Goal: Use online tool/utility

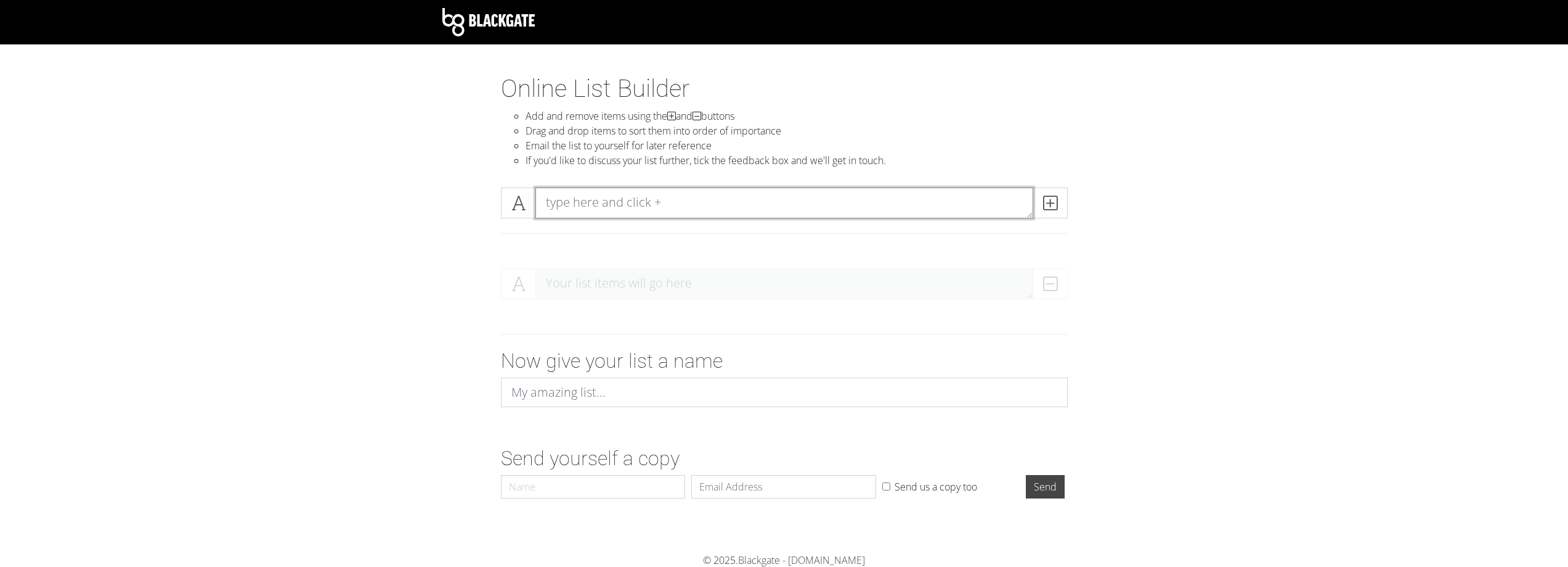
click at [653, 199] on textarea at bounding box center [784, 203] width 498 height 31
click at [1066, 198] on span at bounding box center [1050, 203] width 36 height 31
click at [1059, 199] on span at bounding box center [1050, 203] width 36 height 31
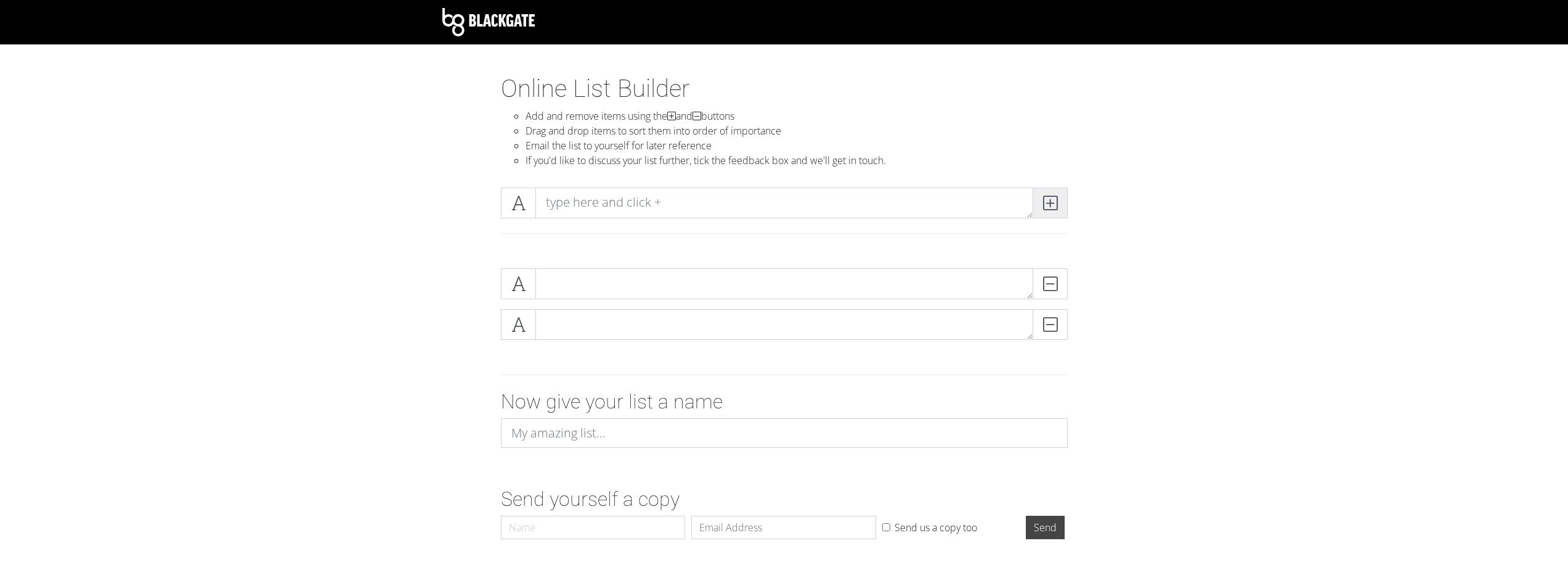
click at [1059, 199] on span at bounding box center [1050, 203] width 36 height 31
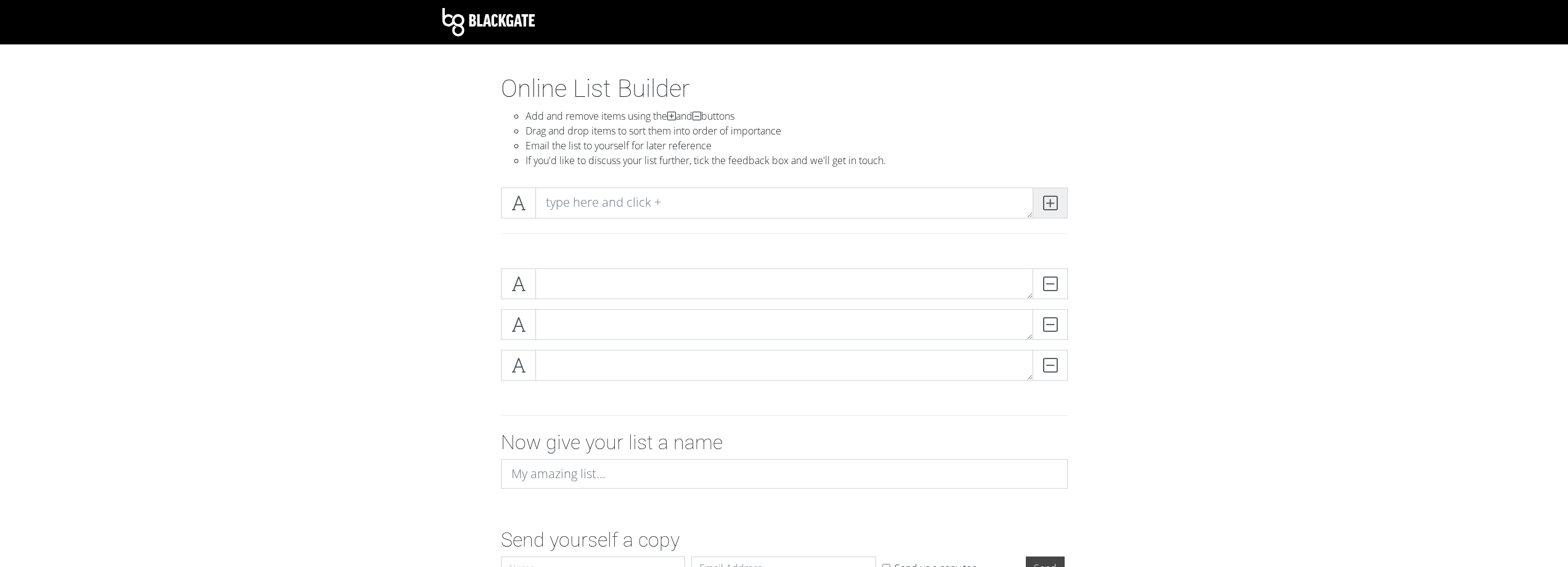
click at [1059, 199] on span at bounding box center [1050, 203] width 36 height 31
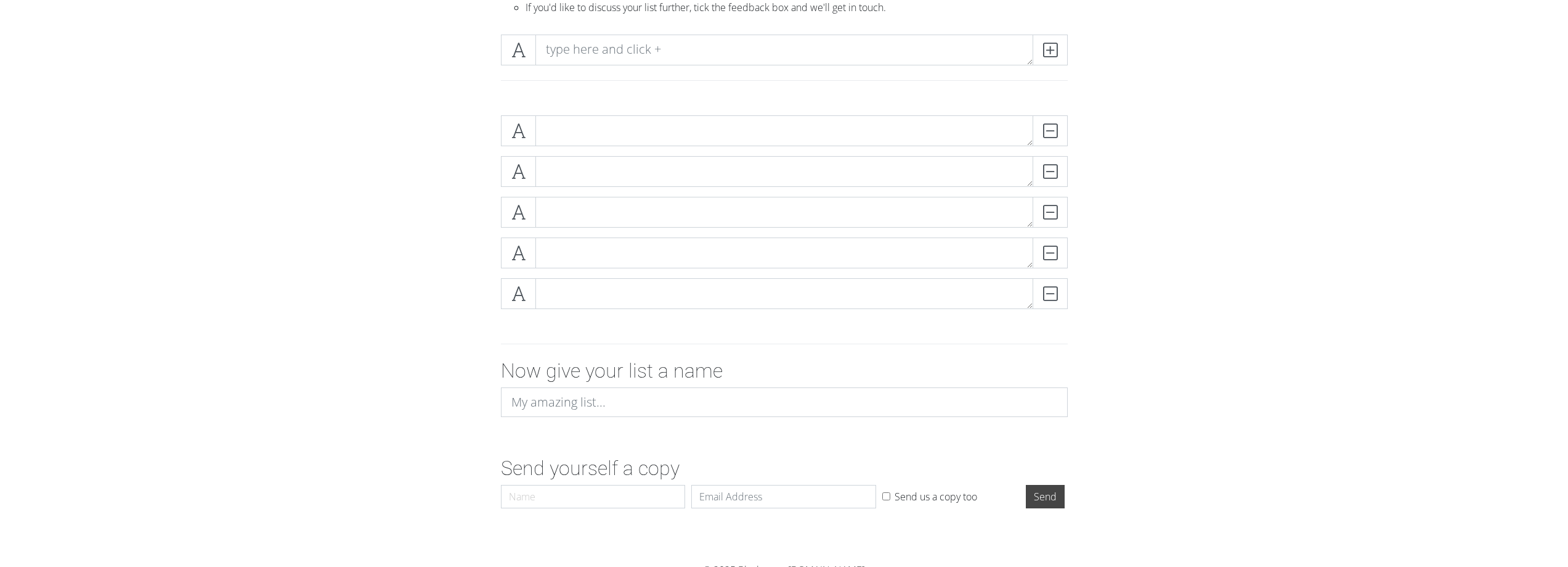
scroll to position [163, 0]
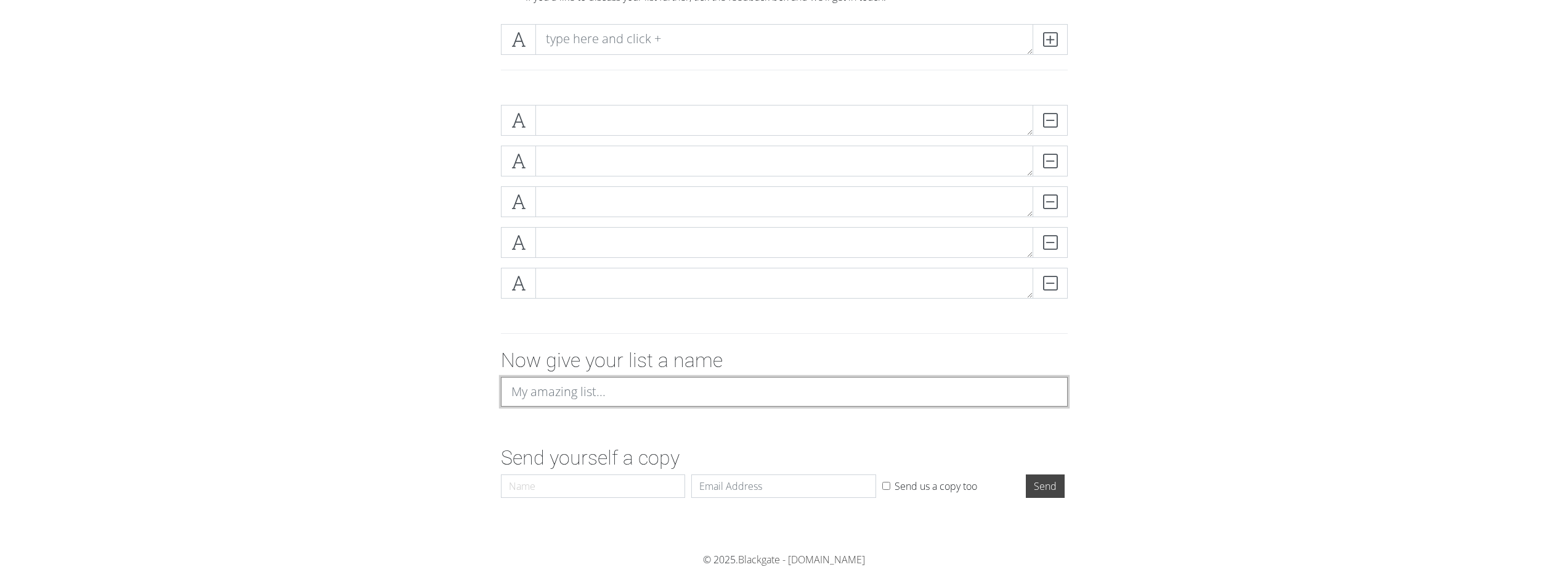
click at [586, 399] on input at bounding box center [784, 392] width 567 height 29
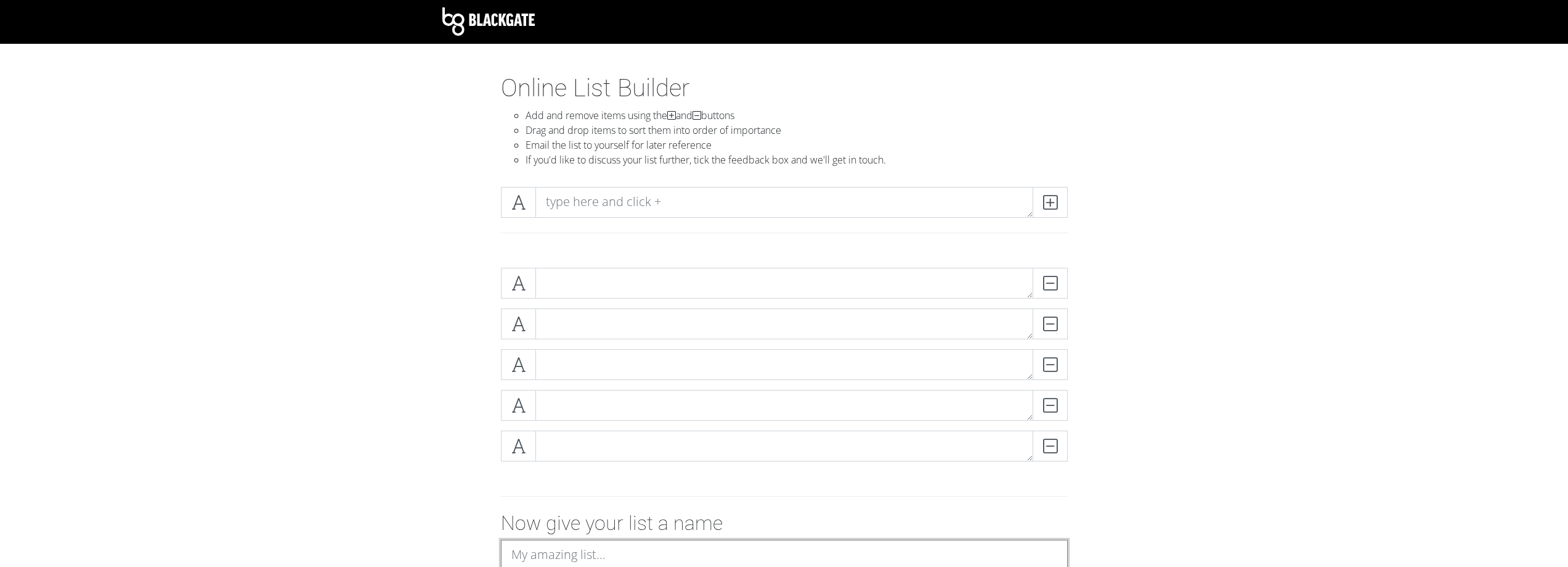
scroll to position [0, 0]
